Goal: Transaction & Acquisition: Purchase product/service

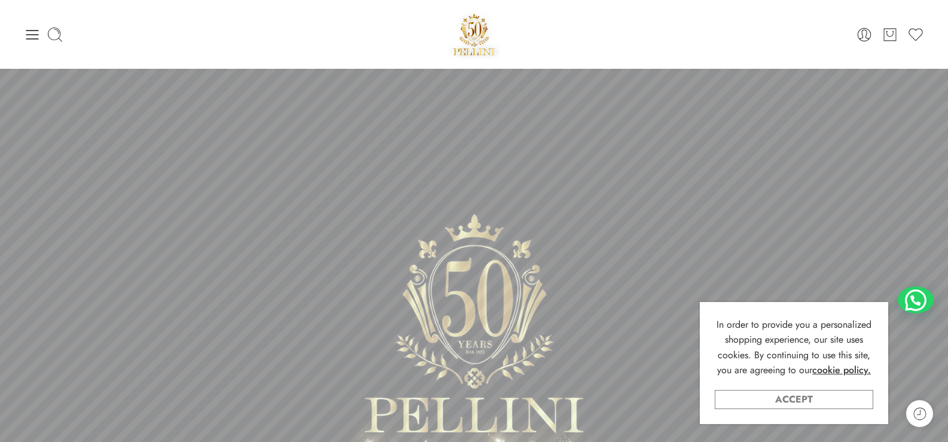
click at [767, 406] on link "Accept" at bounding box center [794, 399] width 159 height 19
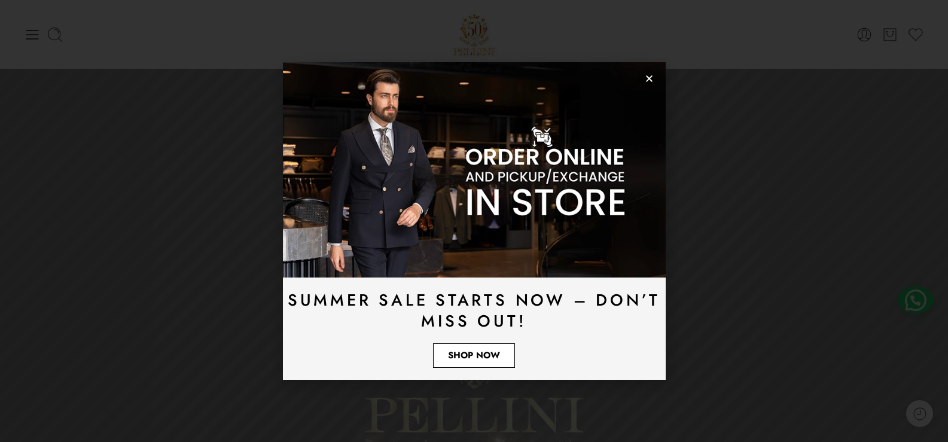
click at [494, 351] on span "Shop Now" at bounding box center [474, 355] width 52 height 9
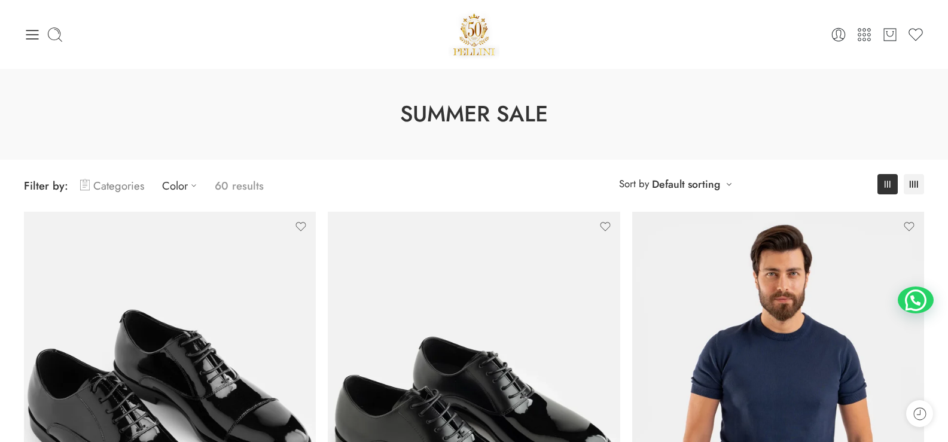
click at [118, 181] on link "Categories" at bounding box center [112, 186] width 64 height 28
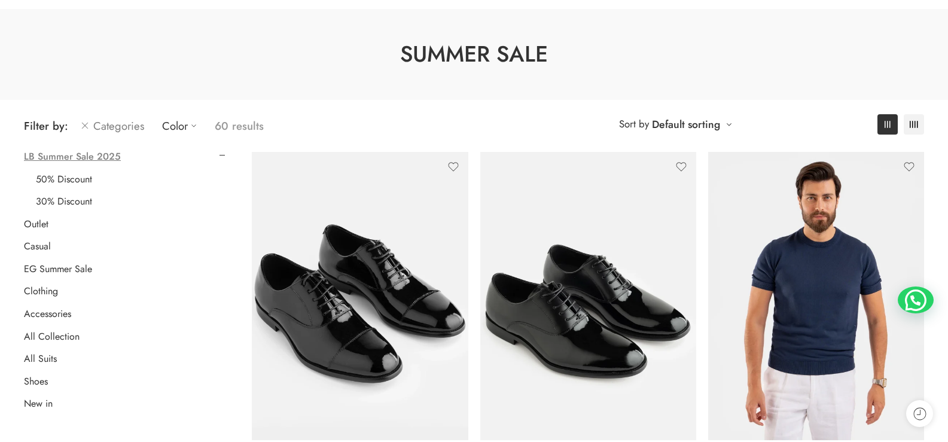
scroll to position [120, 0]
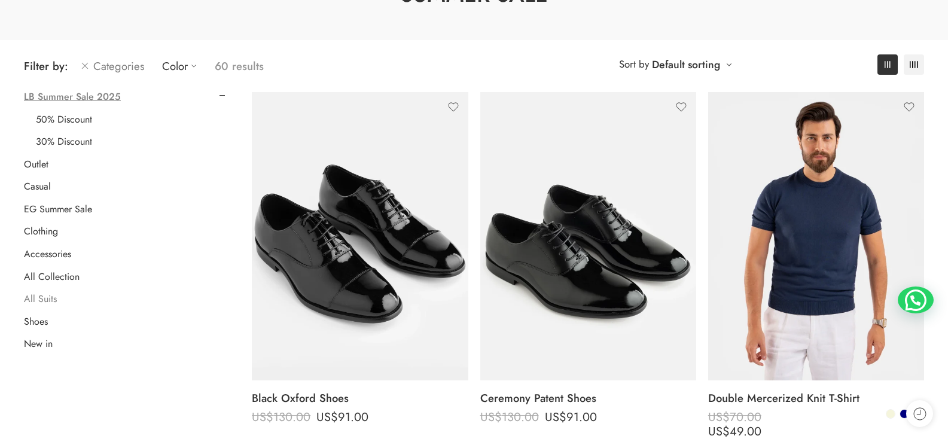
click at [42, 294] on link "All Suits" at bounding box center [40, 299] width 33 height 12
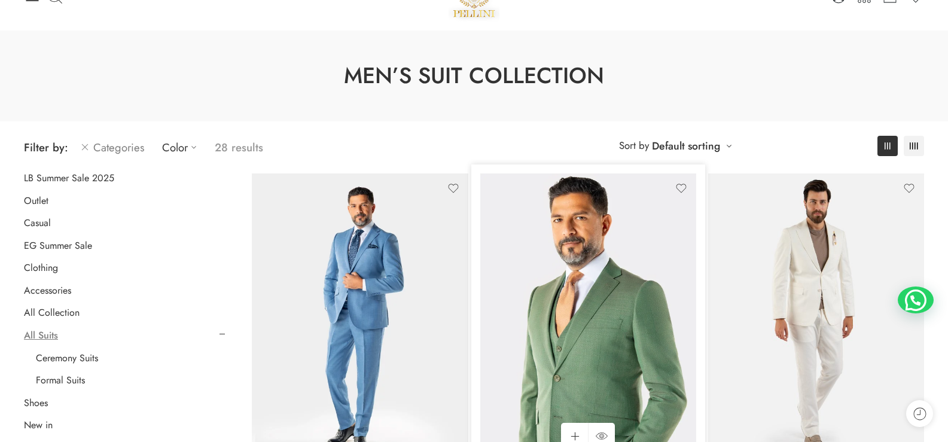
scroll to position [60, 0]
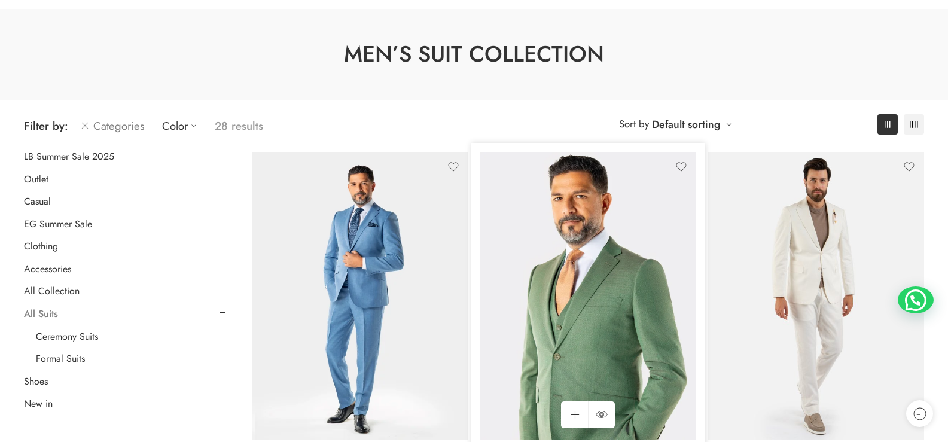
click at [547, 240] on img at bounding box center [588, 296] width 216 height 288
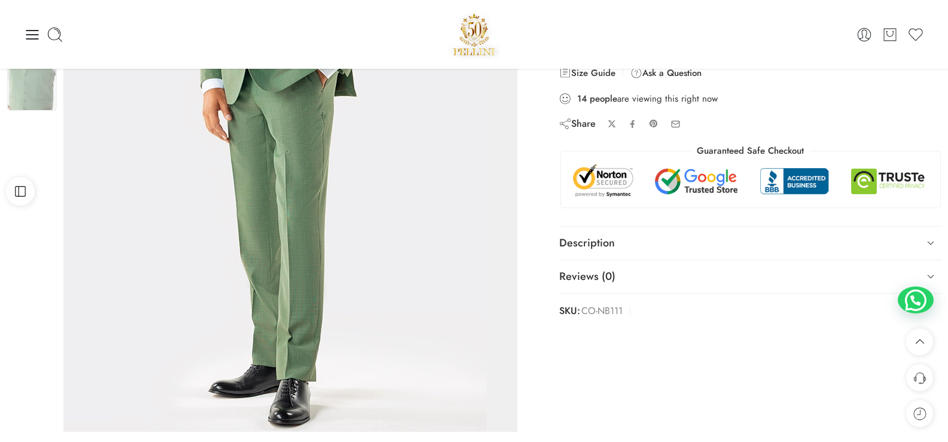
scroll to position [239, 0]
